Goal: Browse casually

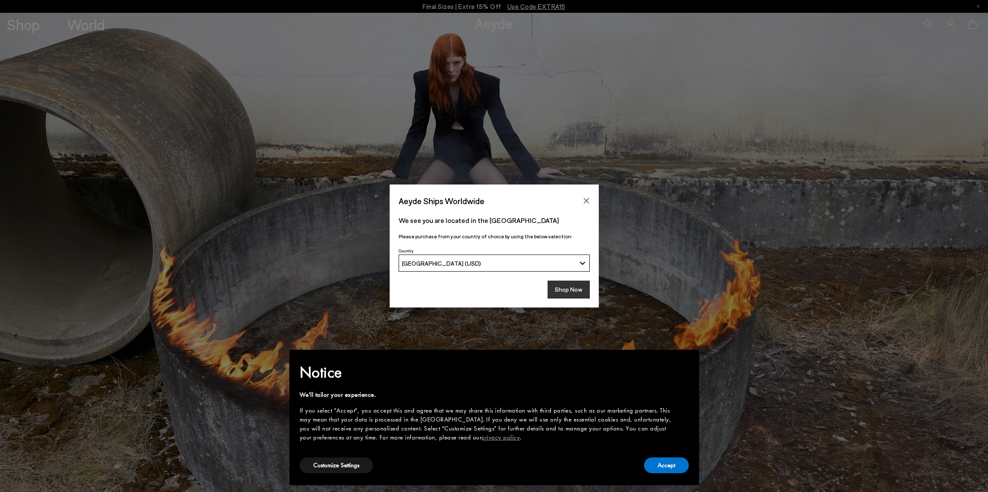
click at [576, 292] on button "Shop Now" at bounding box center [568, 289] width 42 height 18
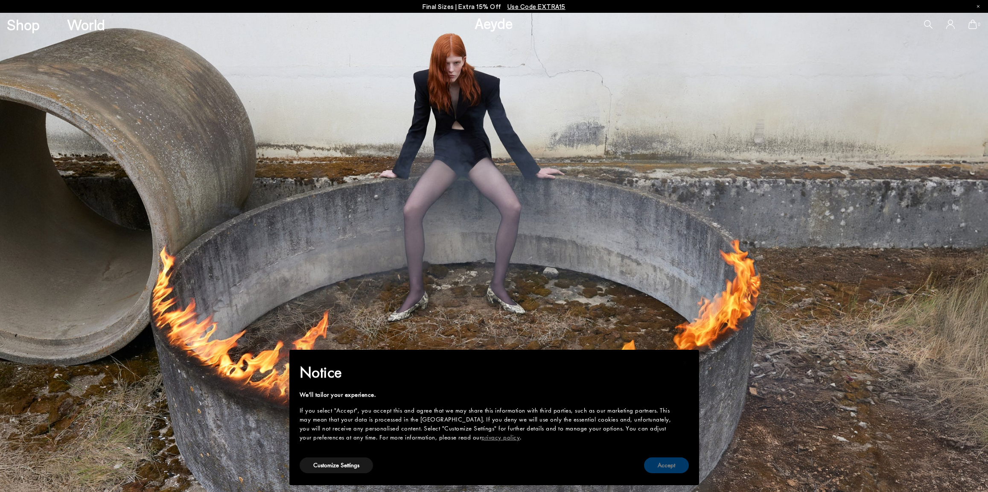
click at [675, 463] on button "Accept" at bounding box center [666, 465] width 45 height 16
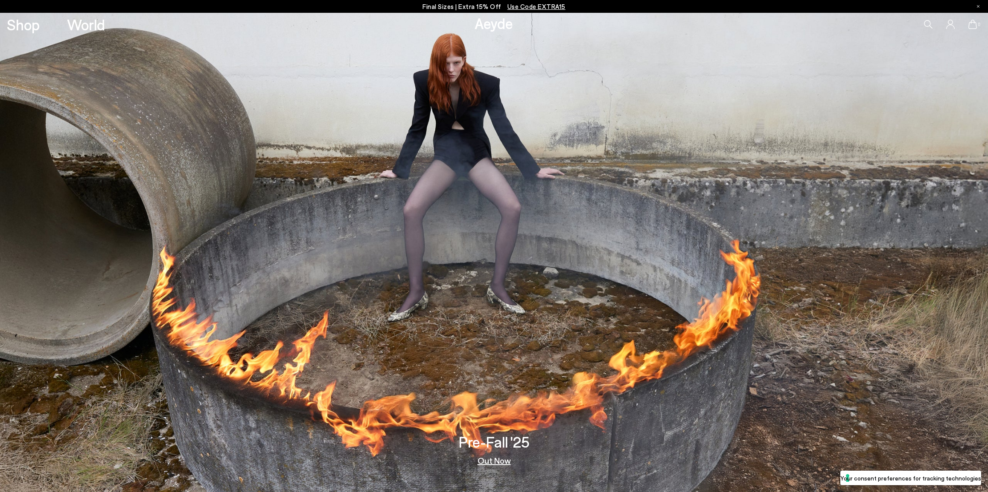
click at [534, 324] on img at bounding box center [494, 252] width 988 height 479
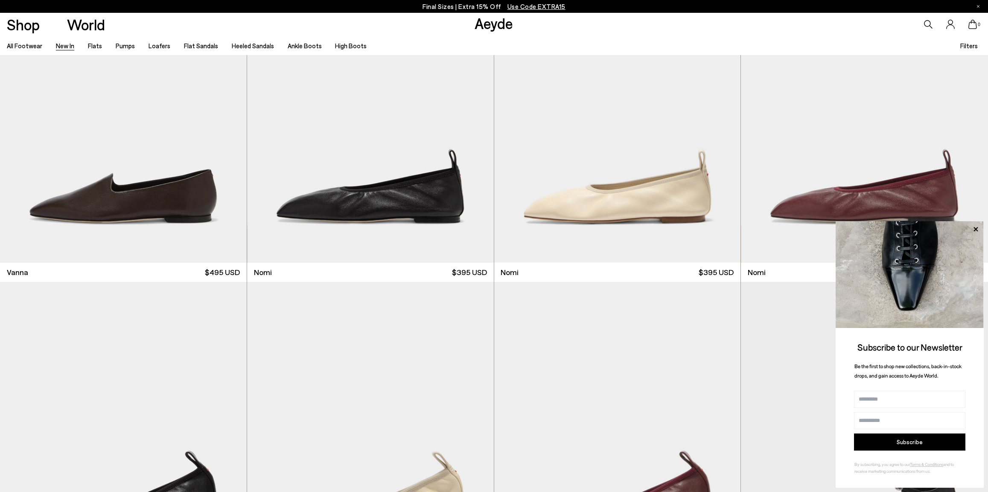
scroll to position [2268, 0]
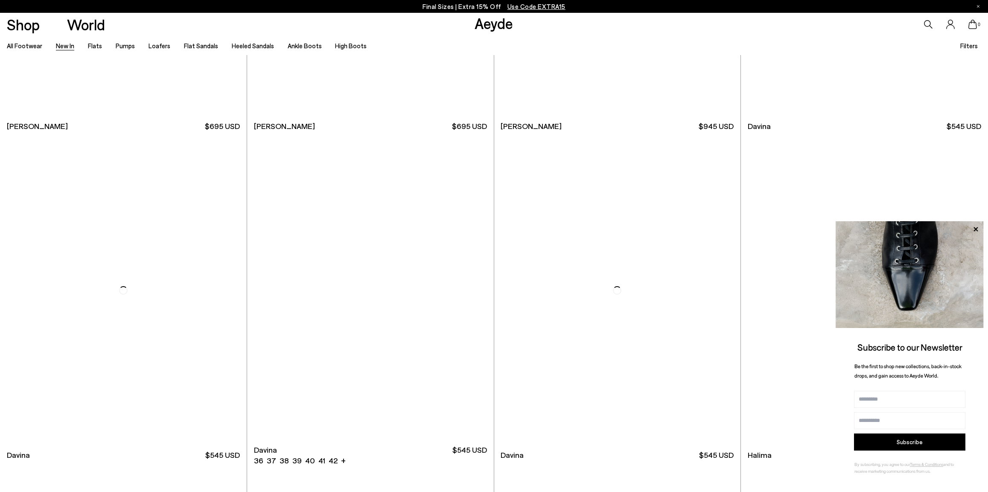
scroll to position [4017, 0]
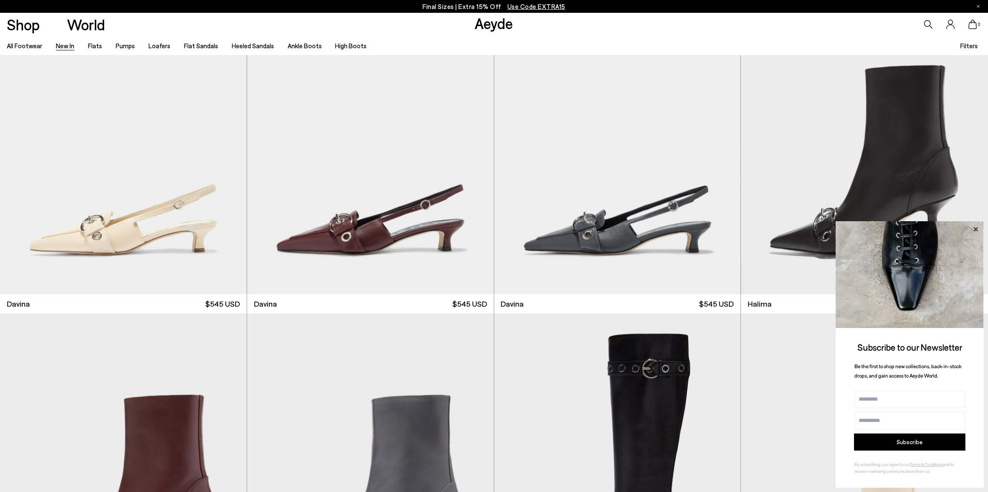
click at [974, 229] on icon at bounding box center [975, 229] width 11 height 11
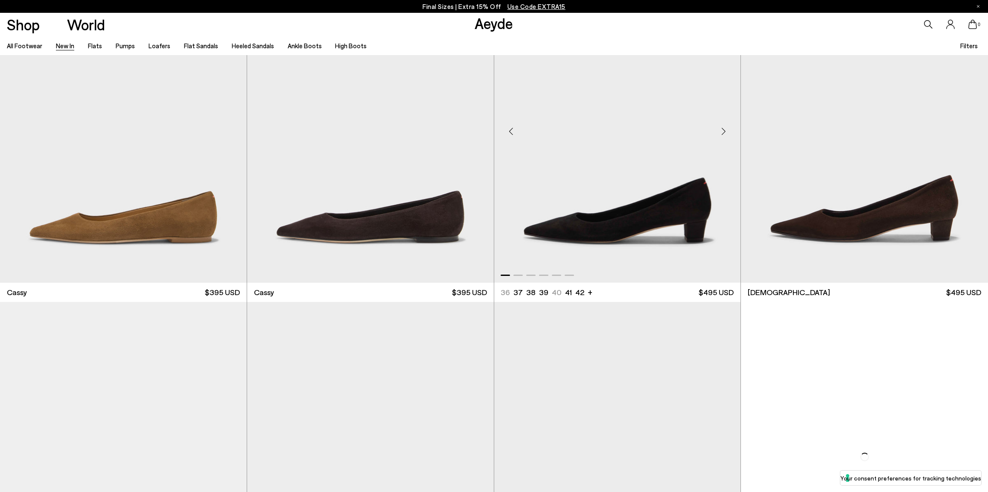
scroll to position [5634, 0]
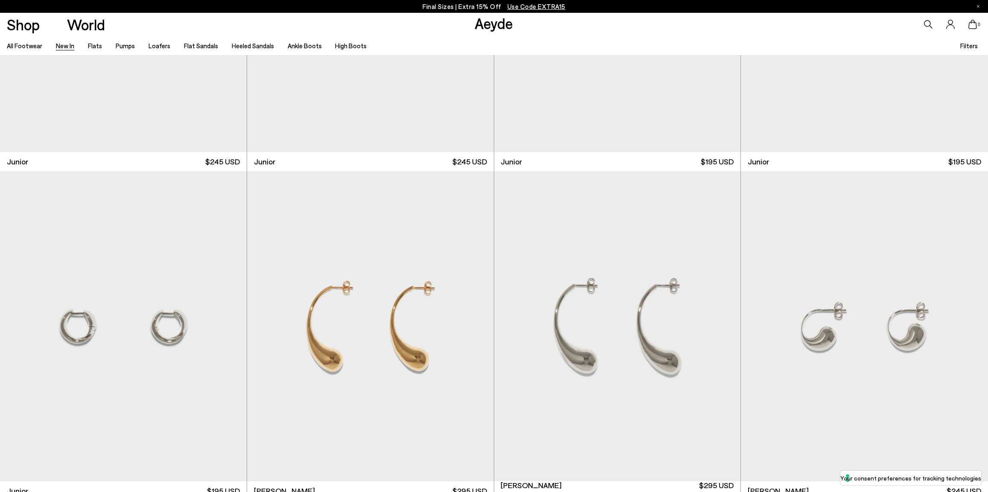
scroll to position [8567, 0]
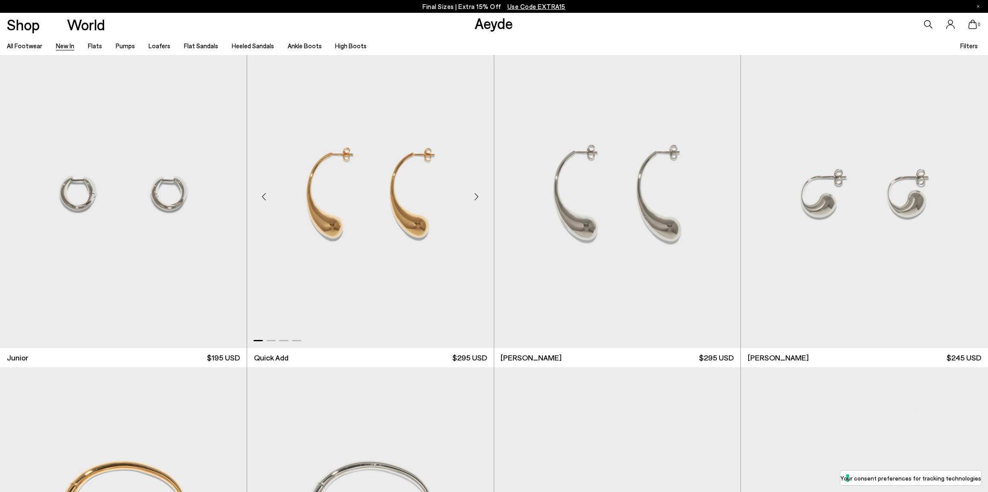
click at [474, 198] on div "Next slide" at bounding box center [477, 196] width 26 height 26
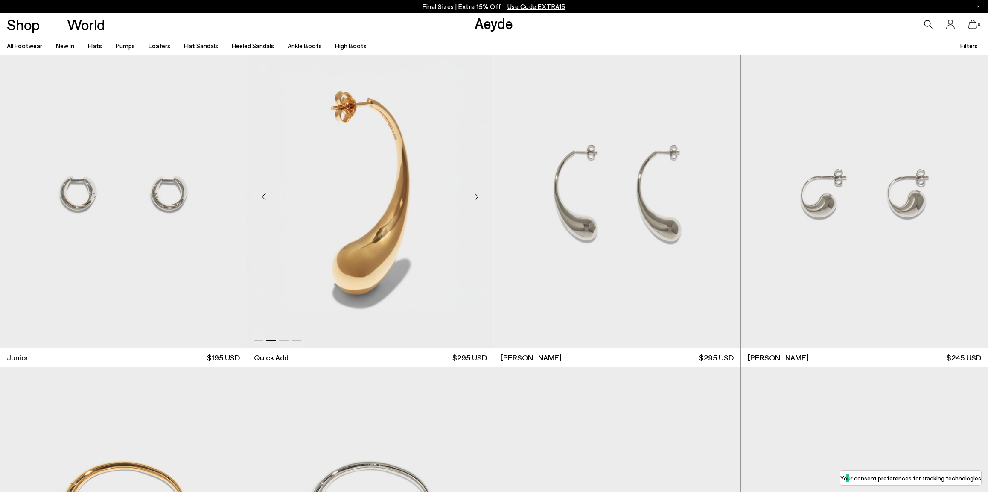
click at [475, 198] on div "Next slide" at bounding box center [477, 196] width 26 height 26
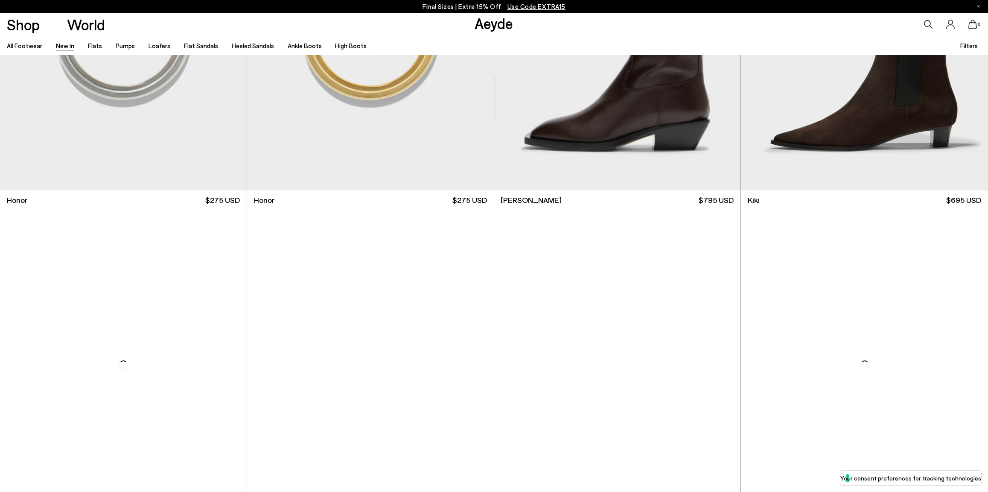
scroll to position [9374, 0]
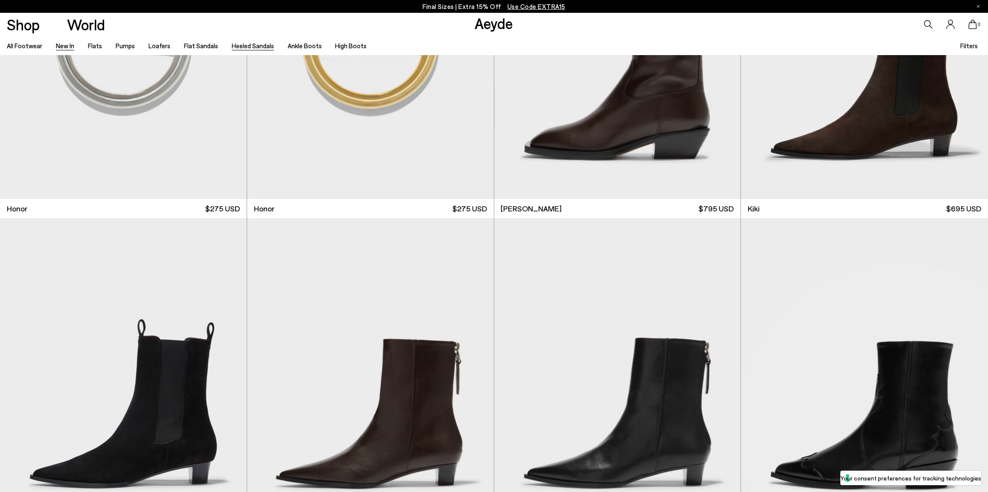
click at [233, 46] on link "Heeled Sandals" at bounding box center [253, 46] width 42 height 8
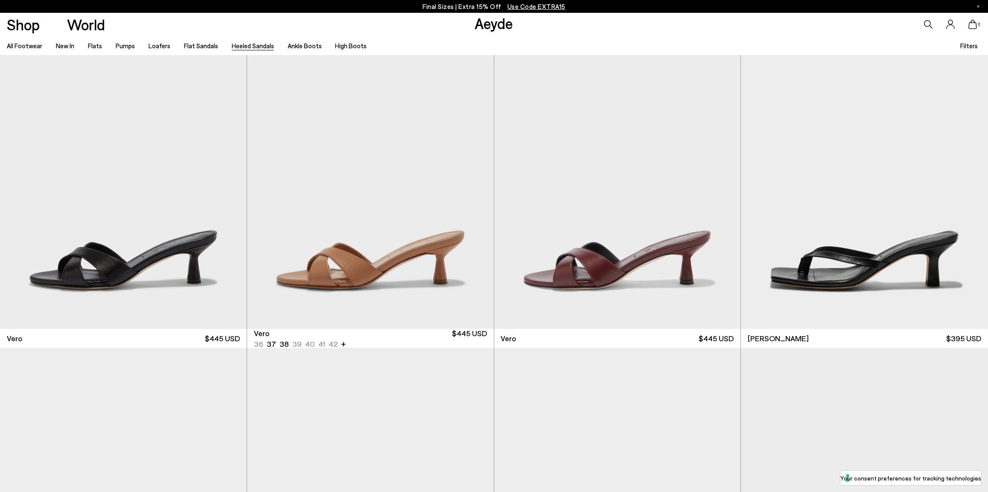
scroll to position [700, 0]
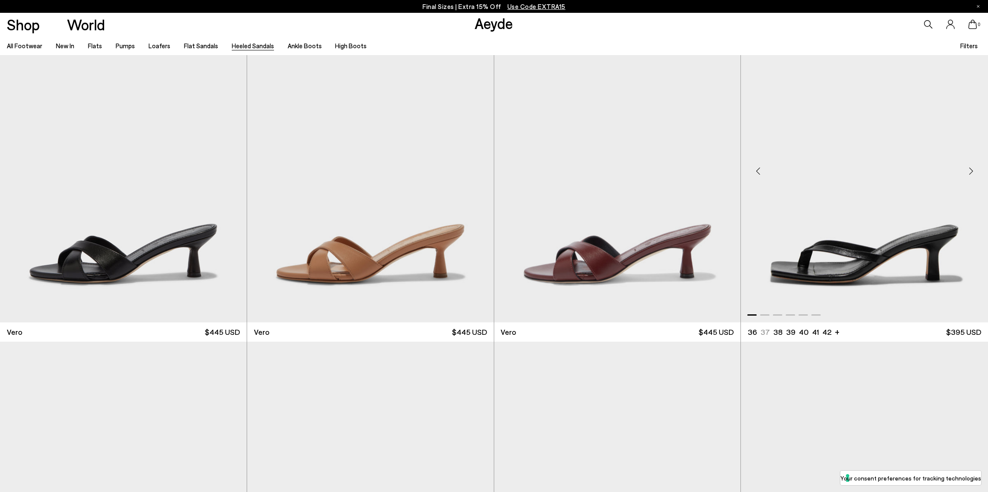
click at [967, 168] on div "Next slide" at bounding box center [971, 171] width 26 height 26
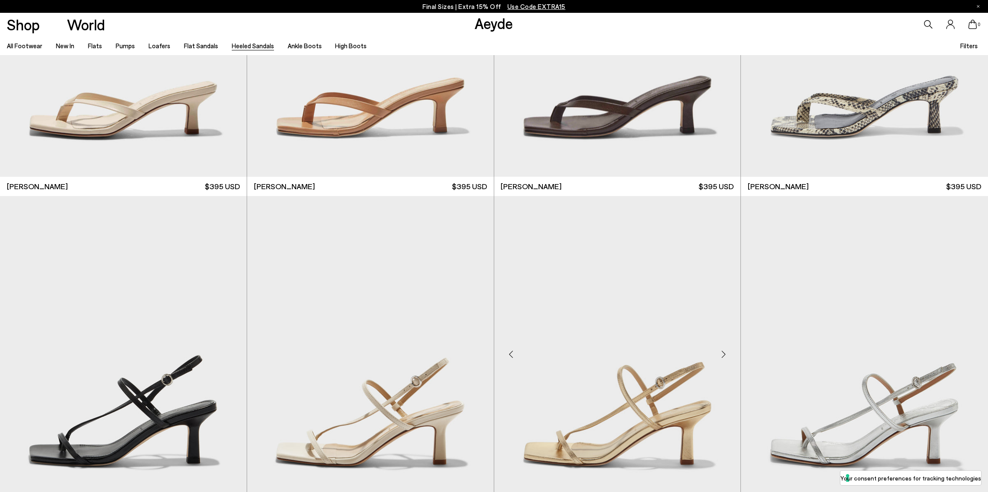
scroll to position [1116, 0]
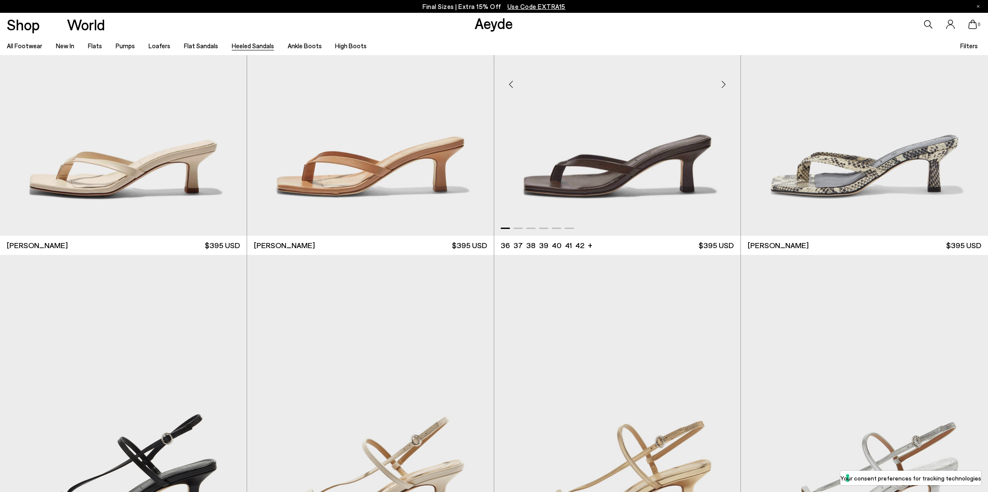
click at [730, 83] on div "Next slide" at bounding box center [723, 84] width 26 height 26
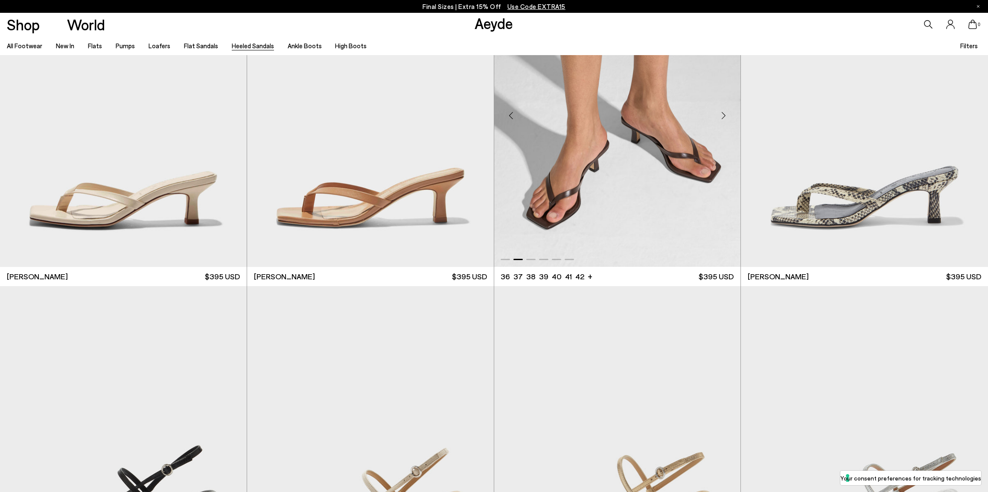
scroll to position [1084, 0]
click at [969, 116] on div "Next slide" at bounding box center [971, 116] width 26 height 26
